Goal: Information Seeking & Learning: Learn about a topic

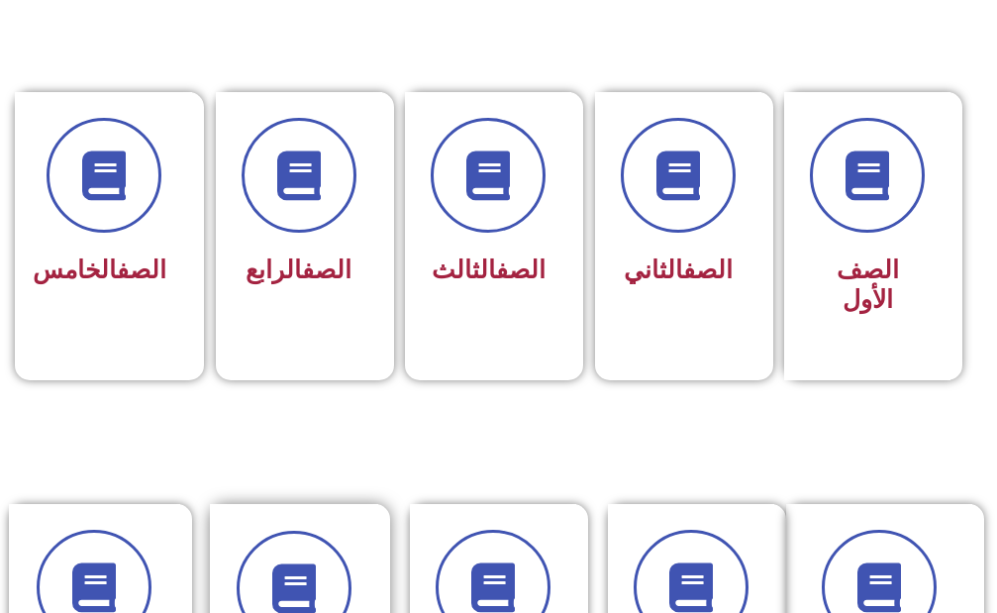
scroll to position [495, 0]
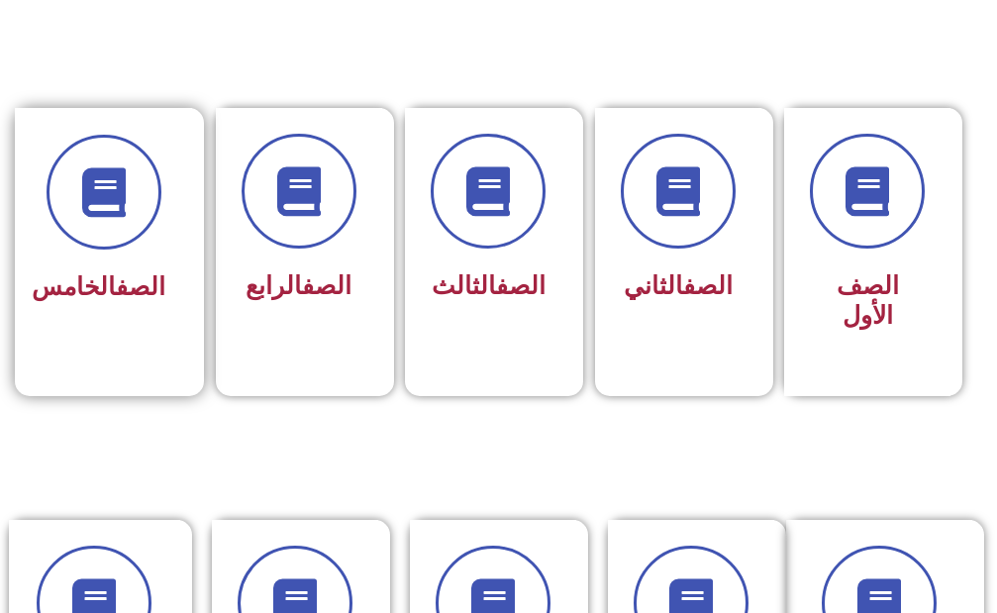
click at [122, 301] on span "الصف الخامس" at bounding box center [99, 286] width 134 height 29
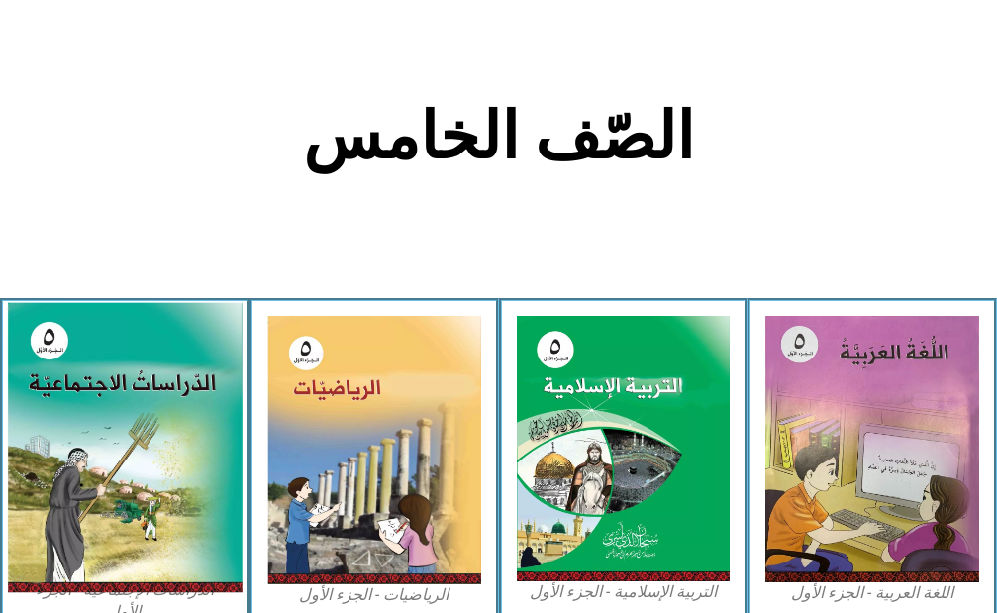
scroll to position [495, 0]
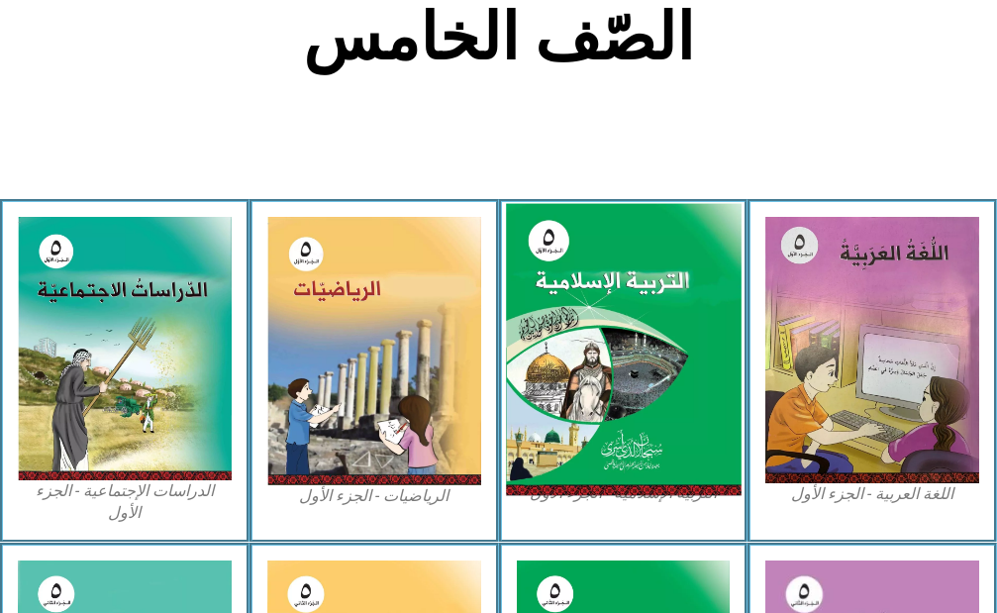
click at [653, 459] on img at bounding box center [623, 349] width 235 height 292
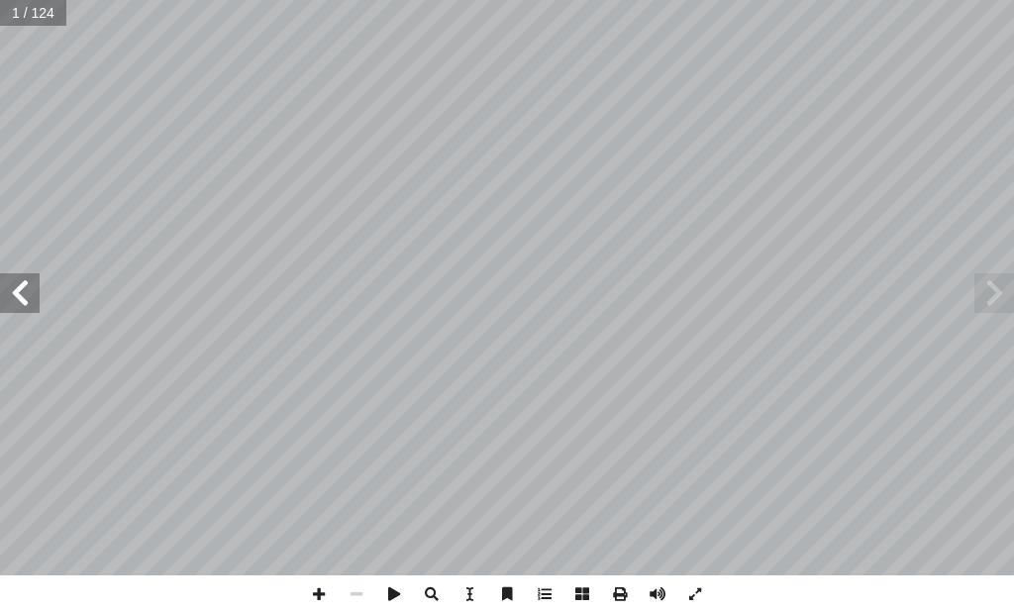
click at [21, 290] on span at bounding box center [20, 293] width 40 height 40
click at [21, 288] on span at bounding box center [20, 293] width 40 height 40
drag, startPoint x: 21, startPoint y: 288, endPoint x: 33, endPoint y: 284, distance: 12.5
click at [28, 285] on span at bounding box center [20, 293] width 40 height 40
click at [41, 278] on div "ليف: أ فريق الت� ) ً يمن جويلس (منسقا أ د.� د � لسلام عو � . عبد أ � . نبيل محف…" at bounding box center [507, 287] width 1014 height 575
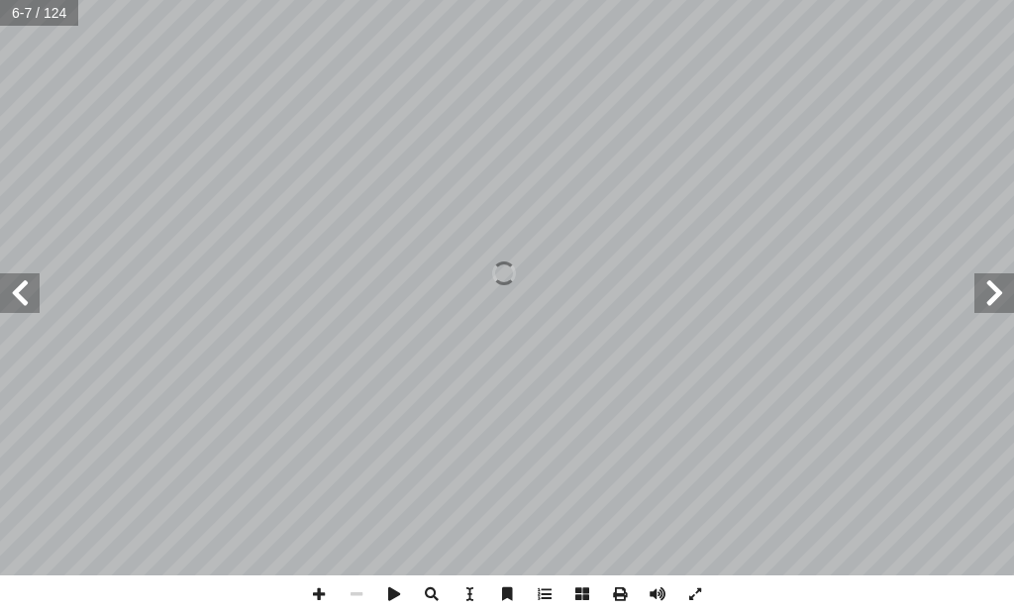
click at [30, 277] on span at bounding box center [20, 293] width 40 height 40
click at [30, 271] on div "ليف: أ فريق الت� ) ً يمن جويلس (منسقا أ د.� د � لسلام عو � . عبد أ � . نبيل محف…" at bounding box center [507, 287] width 1014 height 575
drag, startPoint x: 29, startPoint y: 273, endPoint x: 0, endPoint y: 280, distance: 29.5
click at [0, 277] on div "ليف: أ فريق الت� ) ً يمن جويلس (منسقا أ د.� د � لسلام عو � . عبد أ � . نبيل محف…" at bounding box center [507, 287] width 1014 height 575
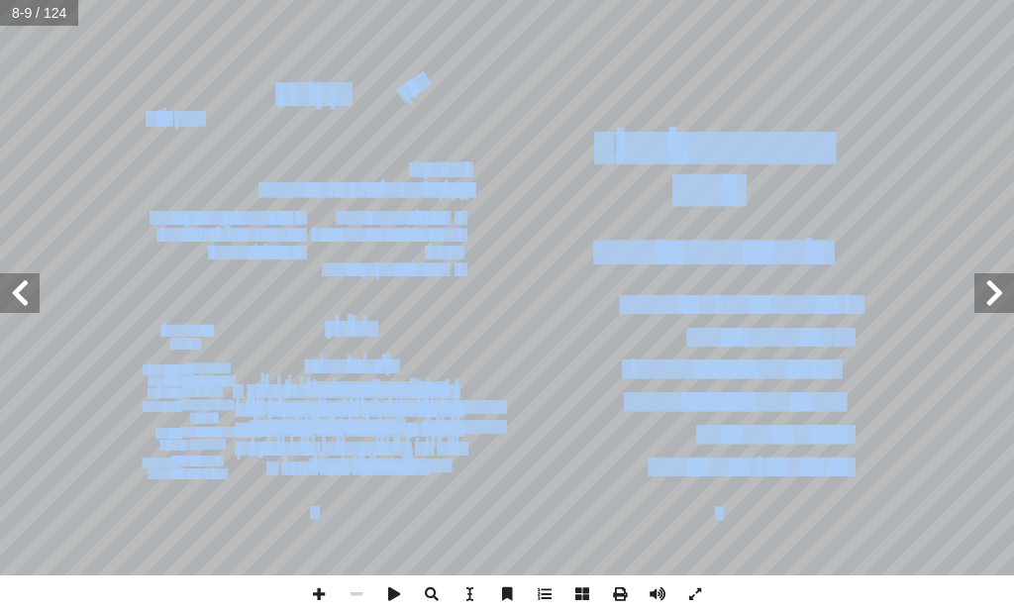
click at [33, 283] on span at bounding box center [20, 293] width 40 height 40
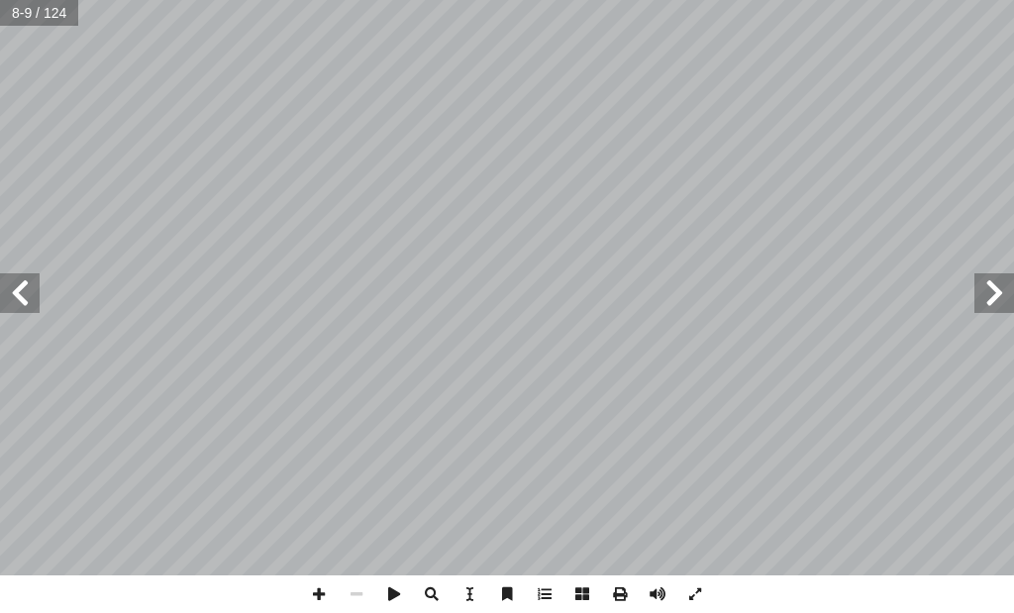
click at [33, 283] on span at bounding box center [20, 293] width 40 height 40
click at [32, 283] on span at bounding box center [20, 293] width 40 height 40
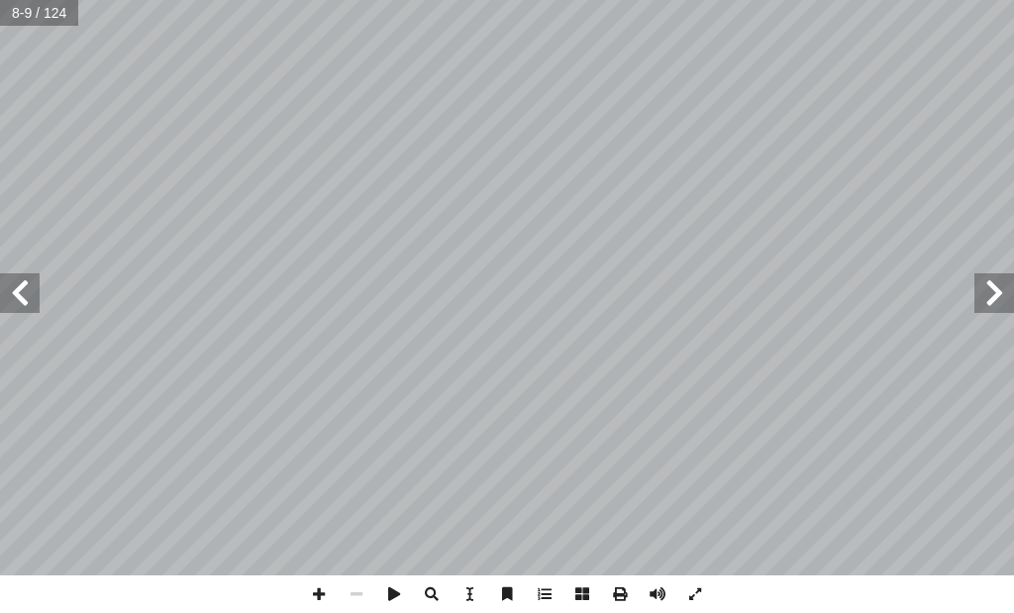
click at [26, 285] on span at bounding box center [20, 293] width 40 height 40
click at [26, 283] on span at bounding box center [20, 293] width 40 height 40
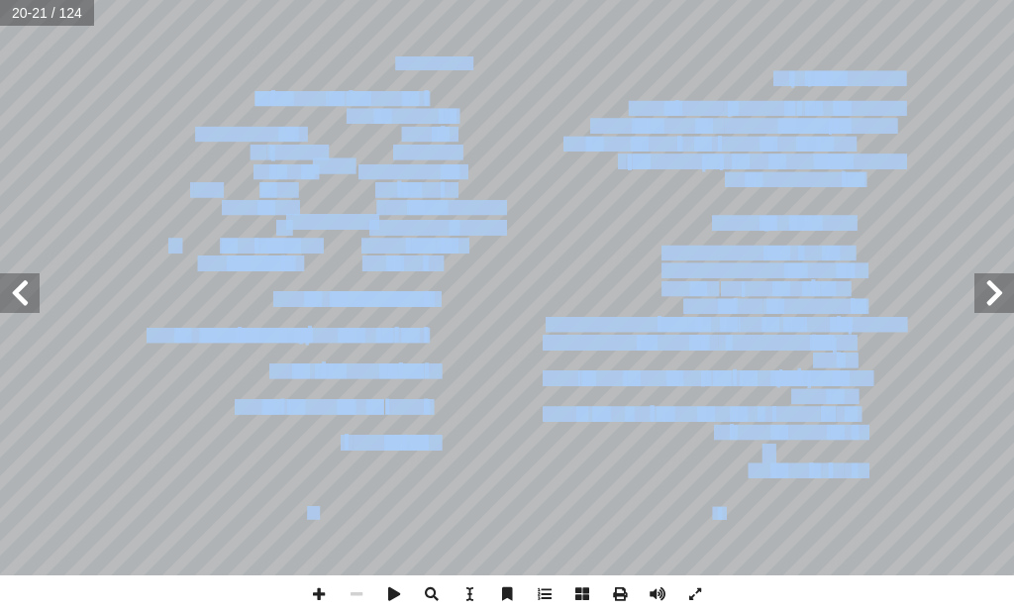
click at [14, 291] on span at bounding box center [20, 293] width 40 height 40
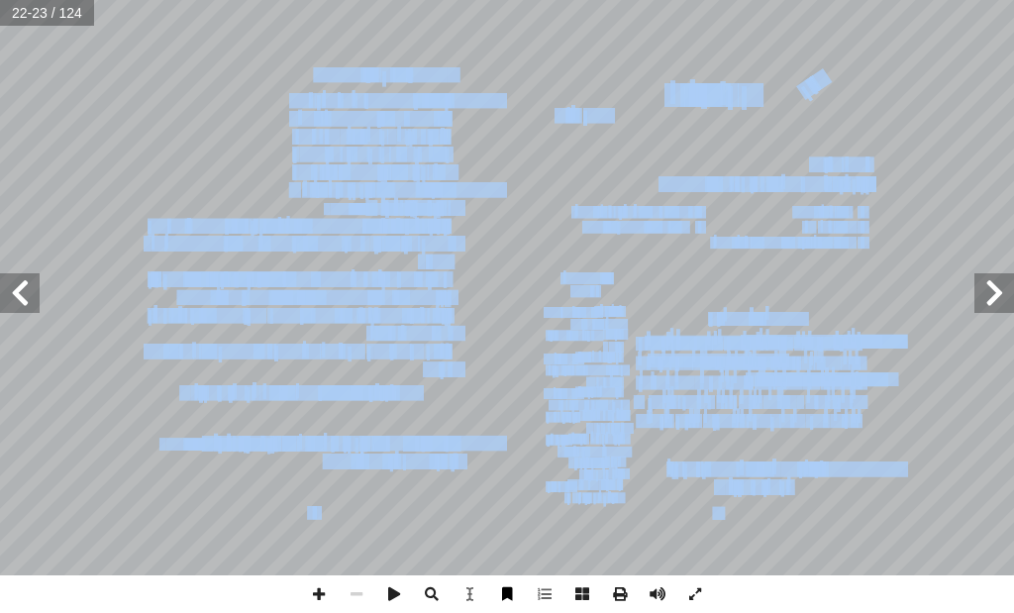
click at [512, 587] on span at bounding box center [507, 594] width 38 height 38
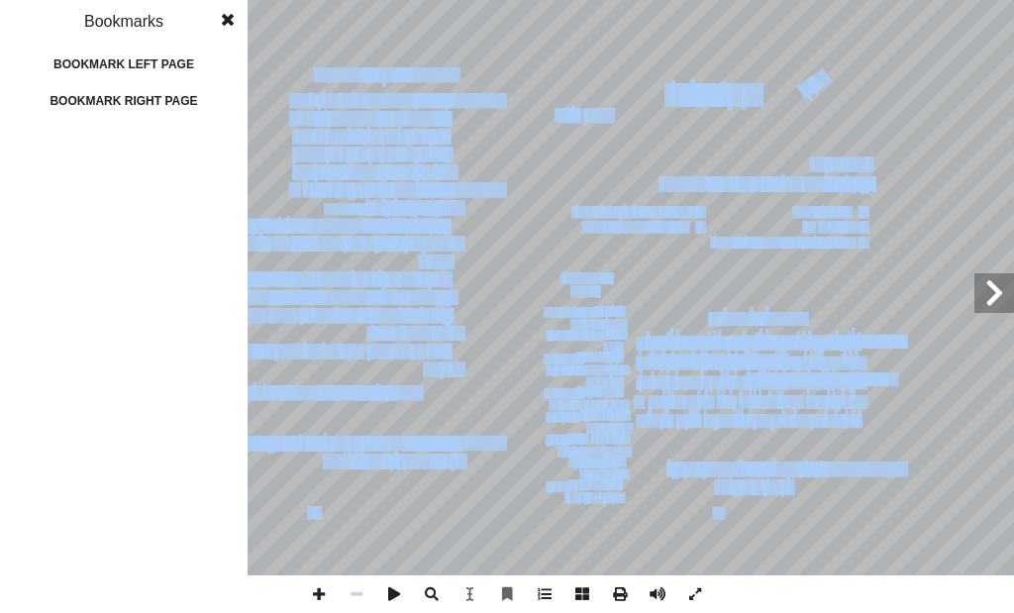
click at [235, 17] on span at bounding box center [228, 20] width 36 height 40
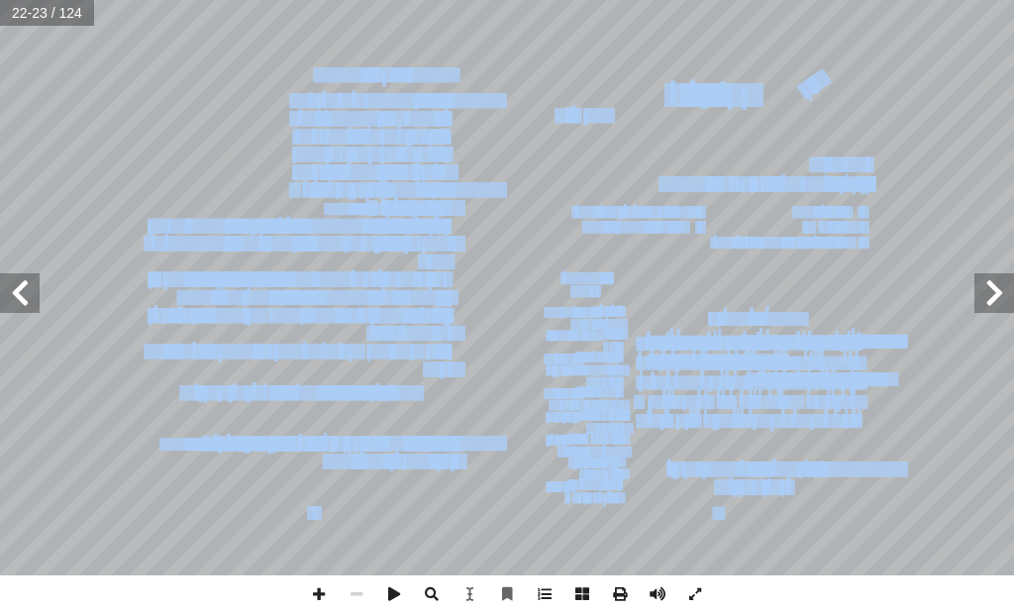
click at [1013, 297] on span at bounding box center [994, 293] width 40 height 40
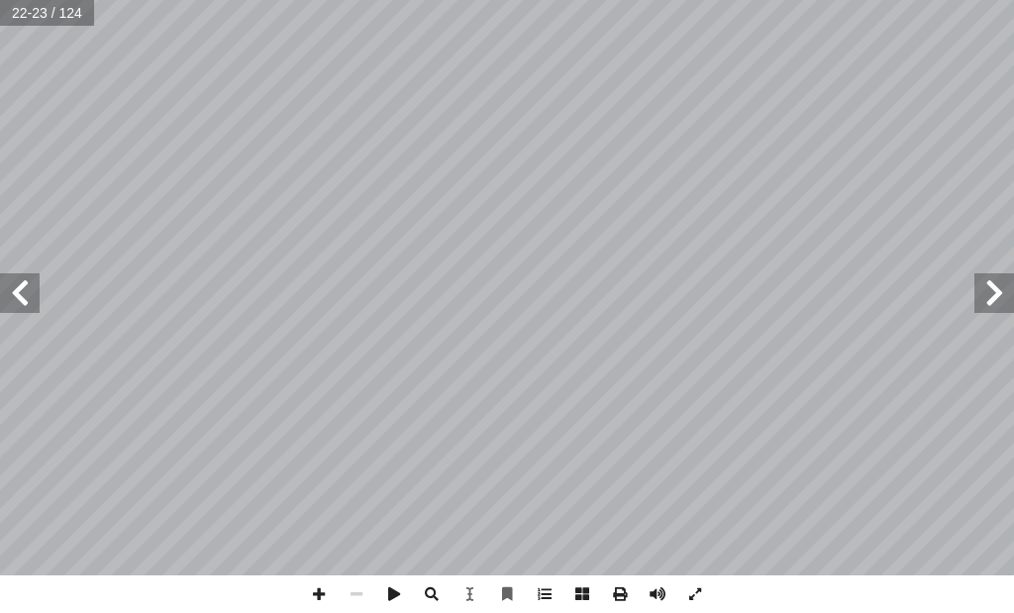
click at [1002, 295] on span at bounding box center [994, 293] width 40 height 40
click at [15, 299] on span at bounding box center [20, 293] width 40 height 40
click at [316, 584] on span at bounding box center [319, 594] width 38 height 38
click at [612, 602] on div "١ 4 ر � نفط � ال ُ سورة ظ) ْ ف ِ وح ٌ (تفسير ُ س ْ ر َّ الد س: ْ ر َّ الد ُ هدا…" at bounding box center [507, 306] width 1014 height 613
click at [852, 134] on html "الصفحة الرئيسية الصف الأول الصف الثاني الصف الثالث الصف الرابع الصف الخامس الصف…" at bounding box center [507, 67] width 1014 height 134
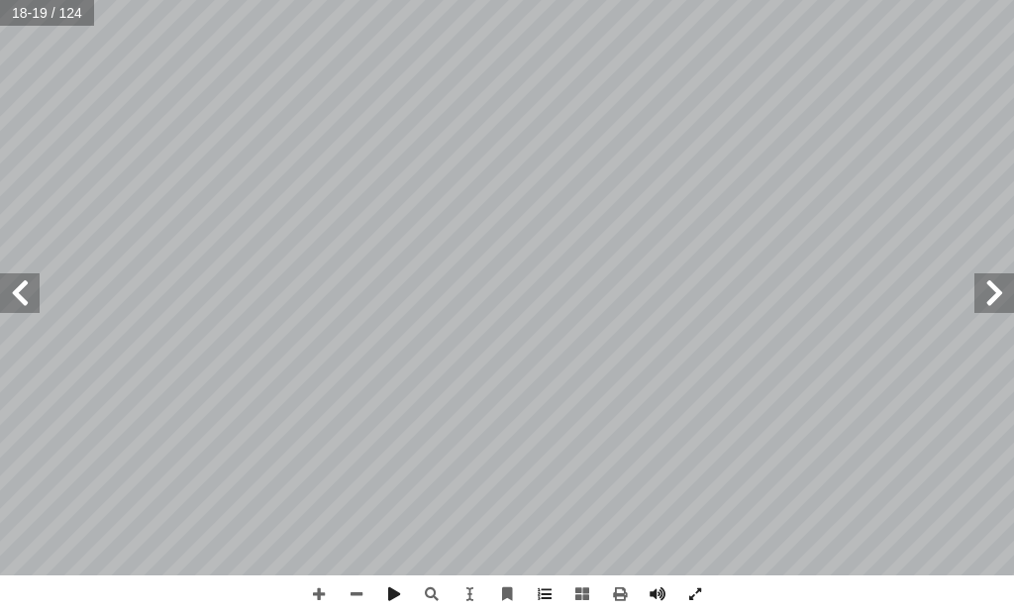
click at [12, 300] on span at bounding box center [20, 293] width 40 height 40
click at [356, 595] on span at bounding box center [357, 594] width 38 height 38
click at [19, 295] on span at bounding box center [20, 293] width 40 height 40
click at [11, 292] on span at bounding box center [20, 293] width 40 height 40
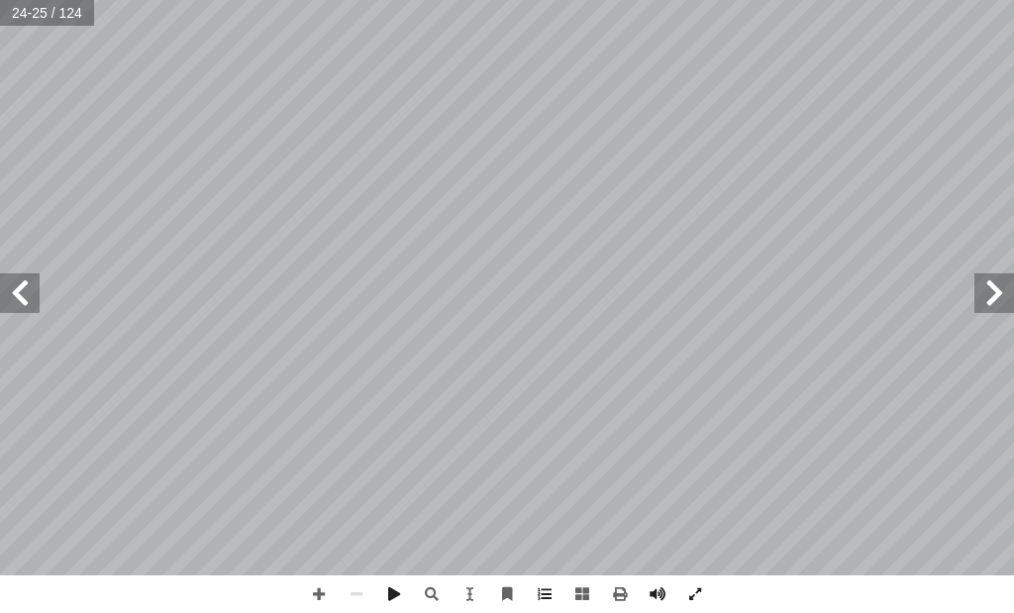
click at [11, 292] on span at bounding box center [20, 293] width 40 height 40
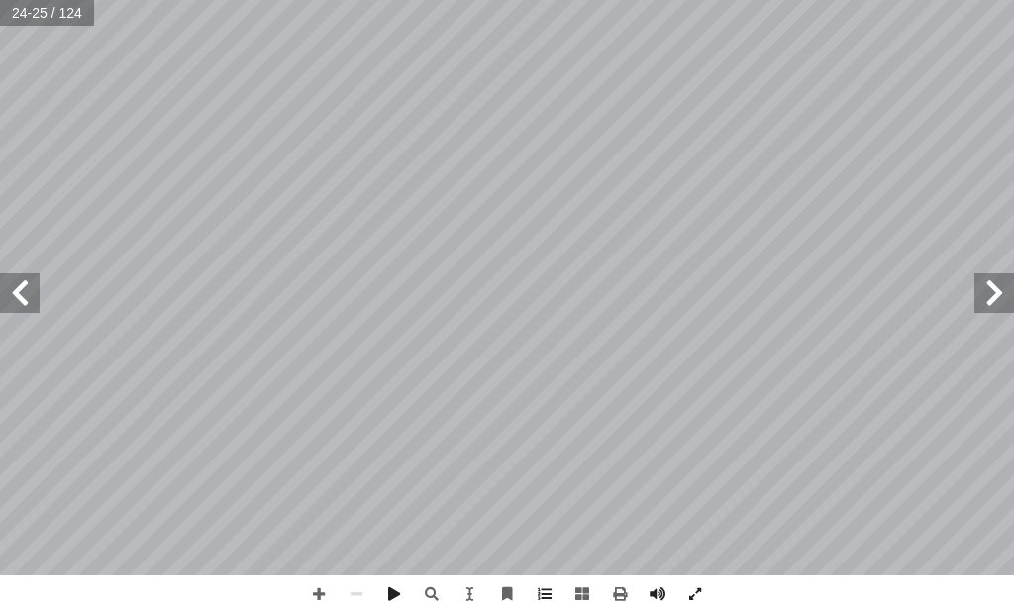
click at [11, 292] on span at bounding box center [20, 293] width 40 height 40
click at [316, 590] on span at bounding box center [319, 594] width 38 height 38
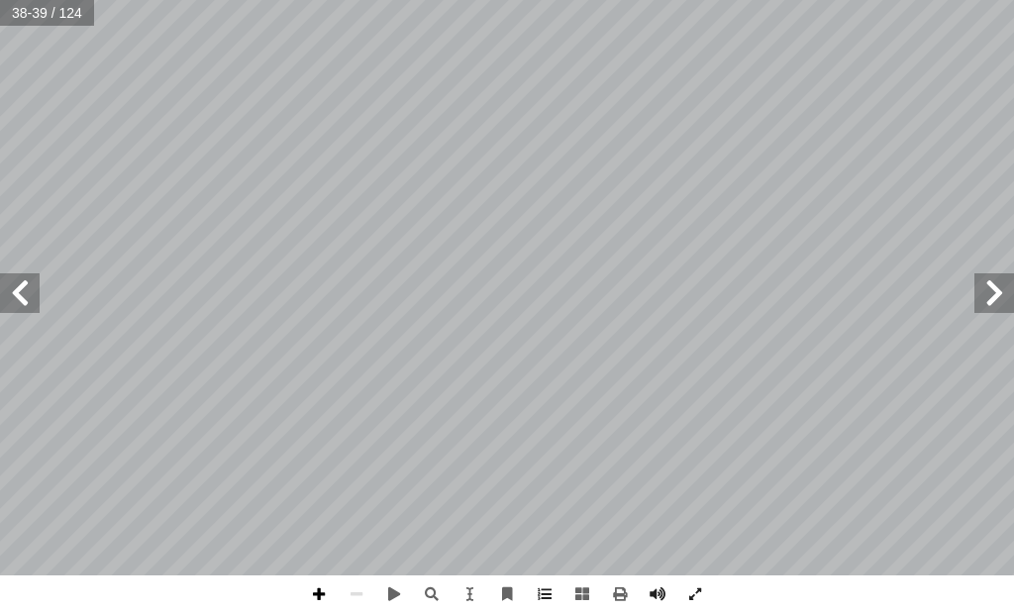
click at [308, 593] on span at bounding box center [319, 594] width 38 height 38
click at [923, 0] on html "الصفحة الرئيسية الصف الأول الصف الثاني الصف الثالث الصف الرابع الصف الخامس الصف…" at bounding box center [507, 67] width 1014 height 134
click at [34, 311] on span at bounding box center [20, 293] width 40 height 40
click at [727, 591] on div "التــقــــويــــــم تي: أ ا ي فيما ِ حيحة َّ لص � ِ غير ِ لعبارة � مام أ � ) ( …" at bounding box center [507, 306] width 1014 height 613
click at [614, 580] on span at bounding box center [620, 594] width 38 height 38
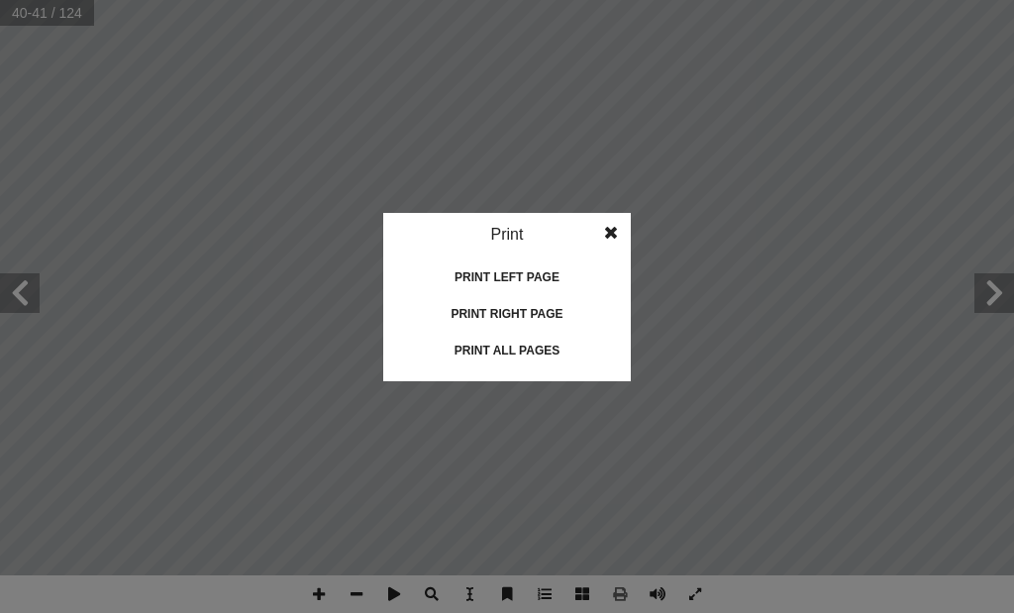
click at [557, 411] on idv "Print Print current page Print left page Print right page Print all pages" at bounding box center [507, 306] width 1014 height 613
click at [611, 232] on span at bounding box center [611, 233] width 36 height 40
